Goal: Information Seeking & Learning: Learn about a topic

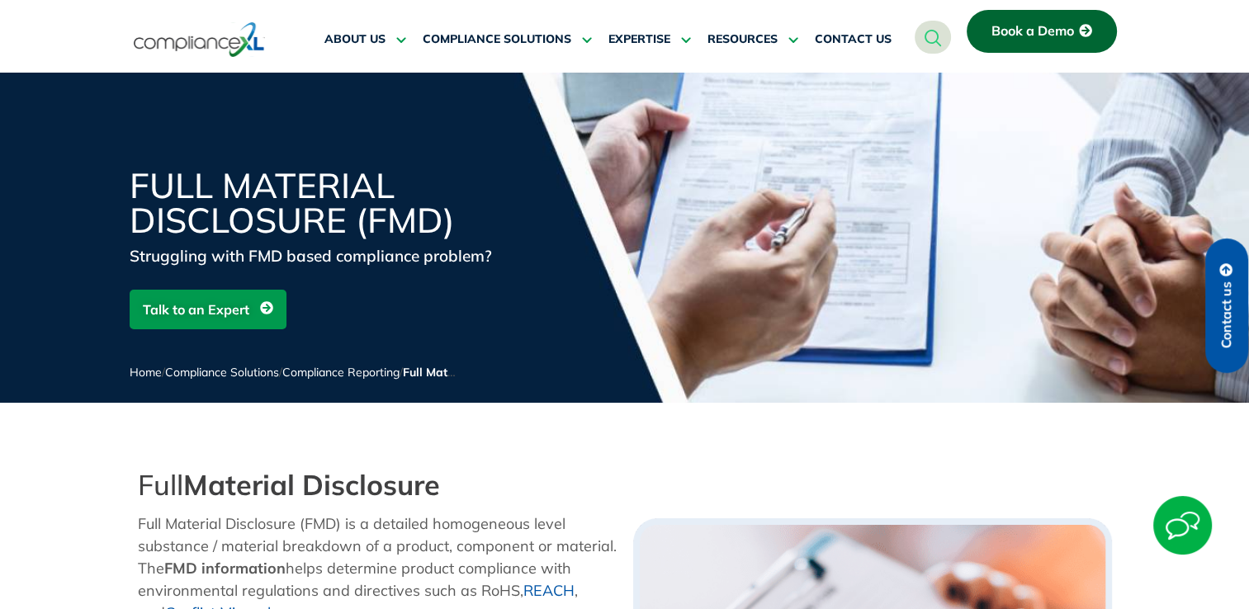
scroll to position [330, 0]
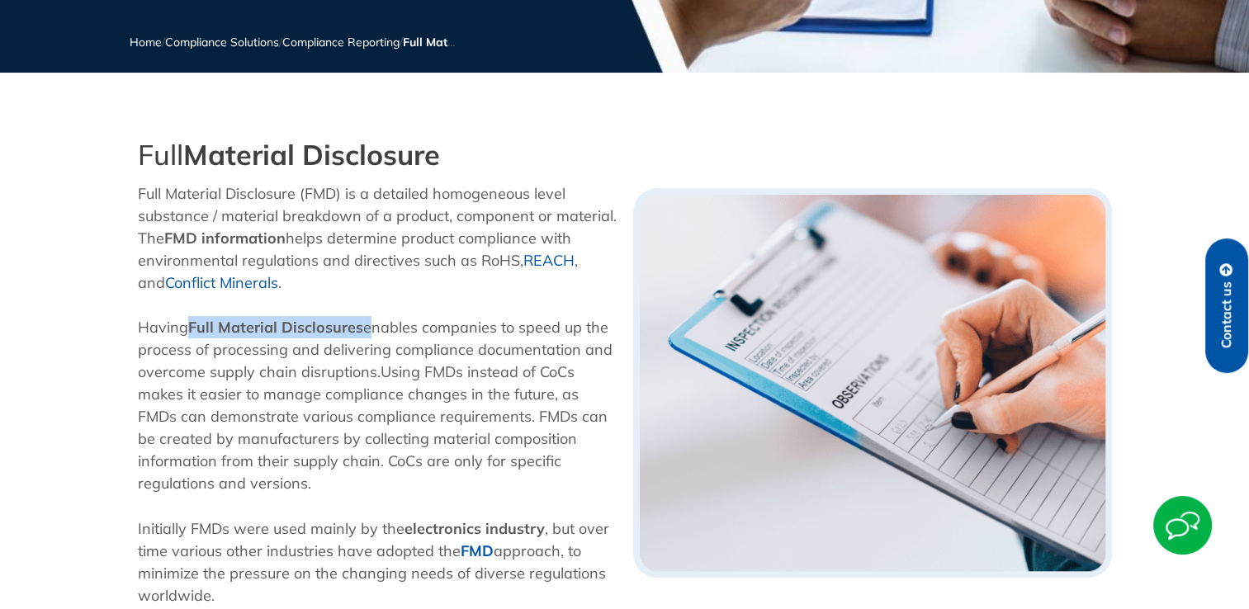
drag, startPoint x: 365, startPoint y: 328, endPoint x: 187, endPoint y: 329, distance: 177.5
click at [187, 329] on p "Having Full Material Disclosures enables companies to speed up the process of p…" at bounding box center [377, 405] width 479 height 178
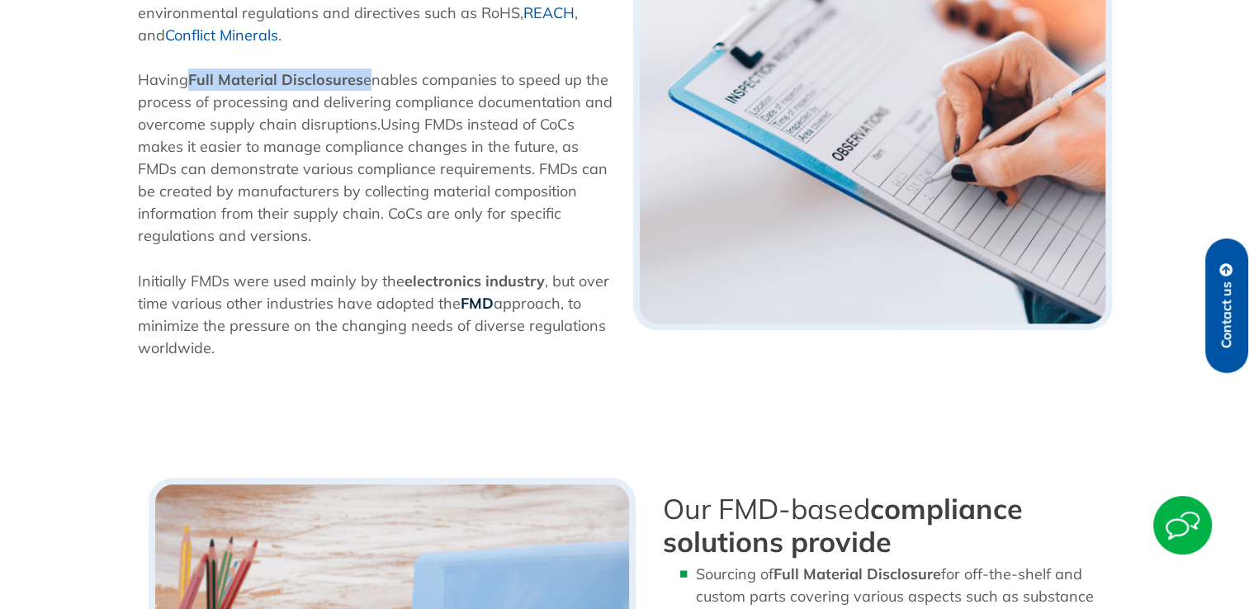
click at [483, 300] on b "FMD" at bounding box center [477, 303] width 33 height 19
